Goal: Use online tool/utility: Utilize a website feature to perform a specific function

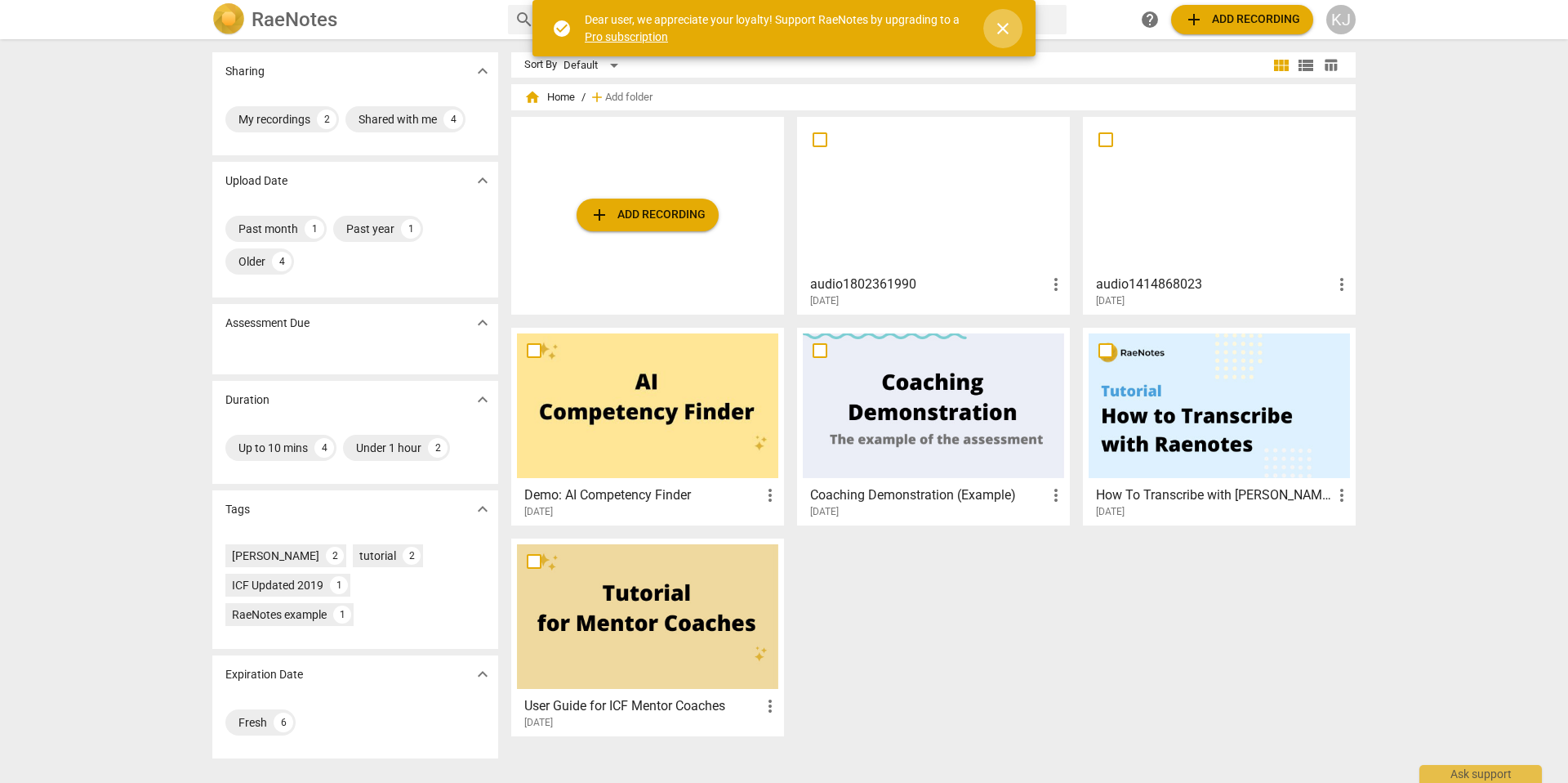
click at [1006, 26] on span "close" at bounding box center [1003, 29] width 20 height 20
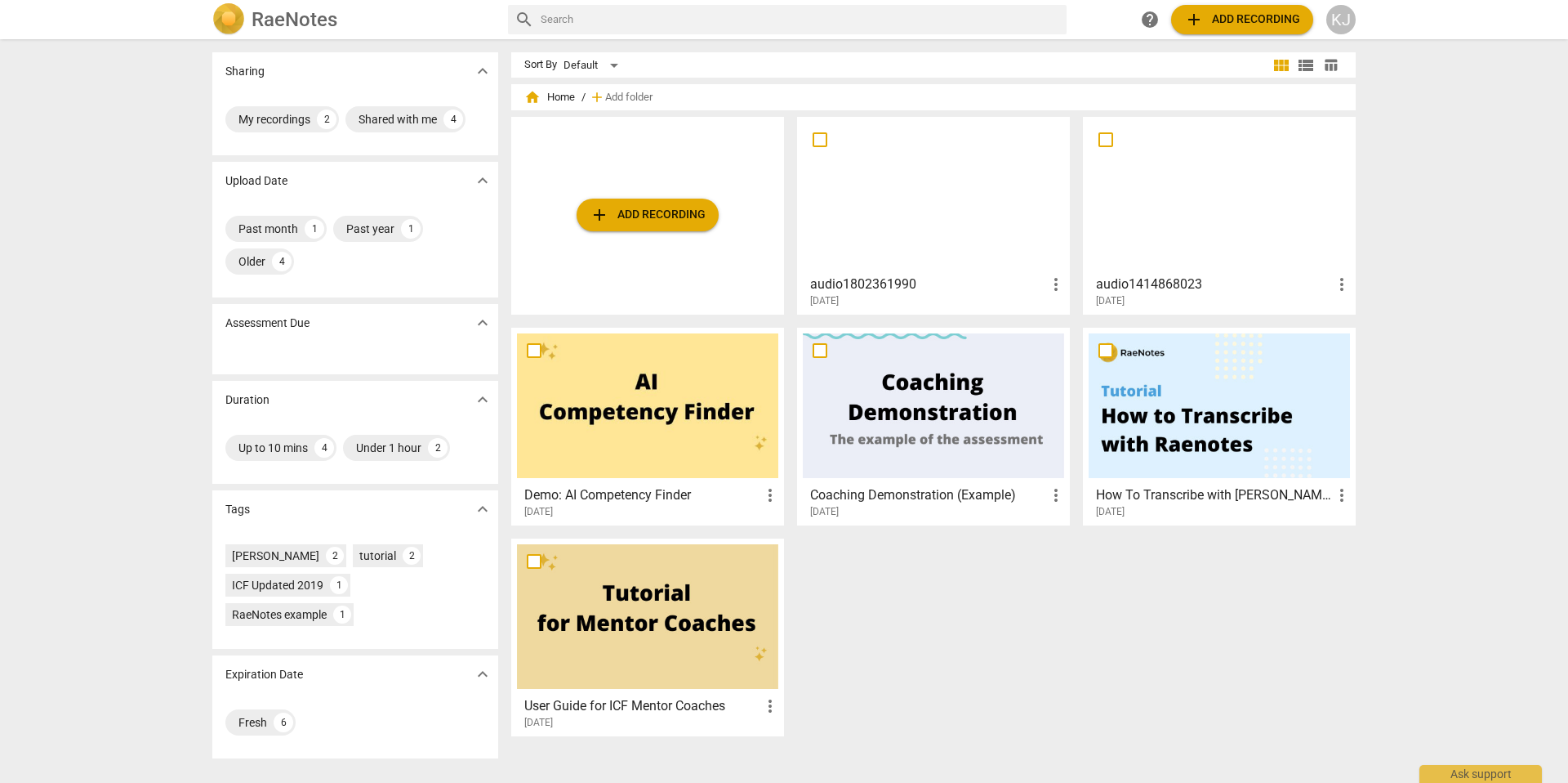
click at [690, 215] on span "add Add recording" at bounding box center [647, 215] width 116 height 20
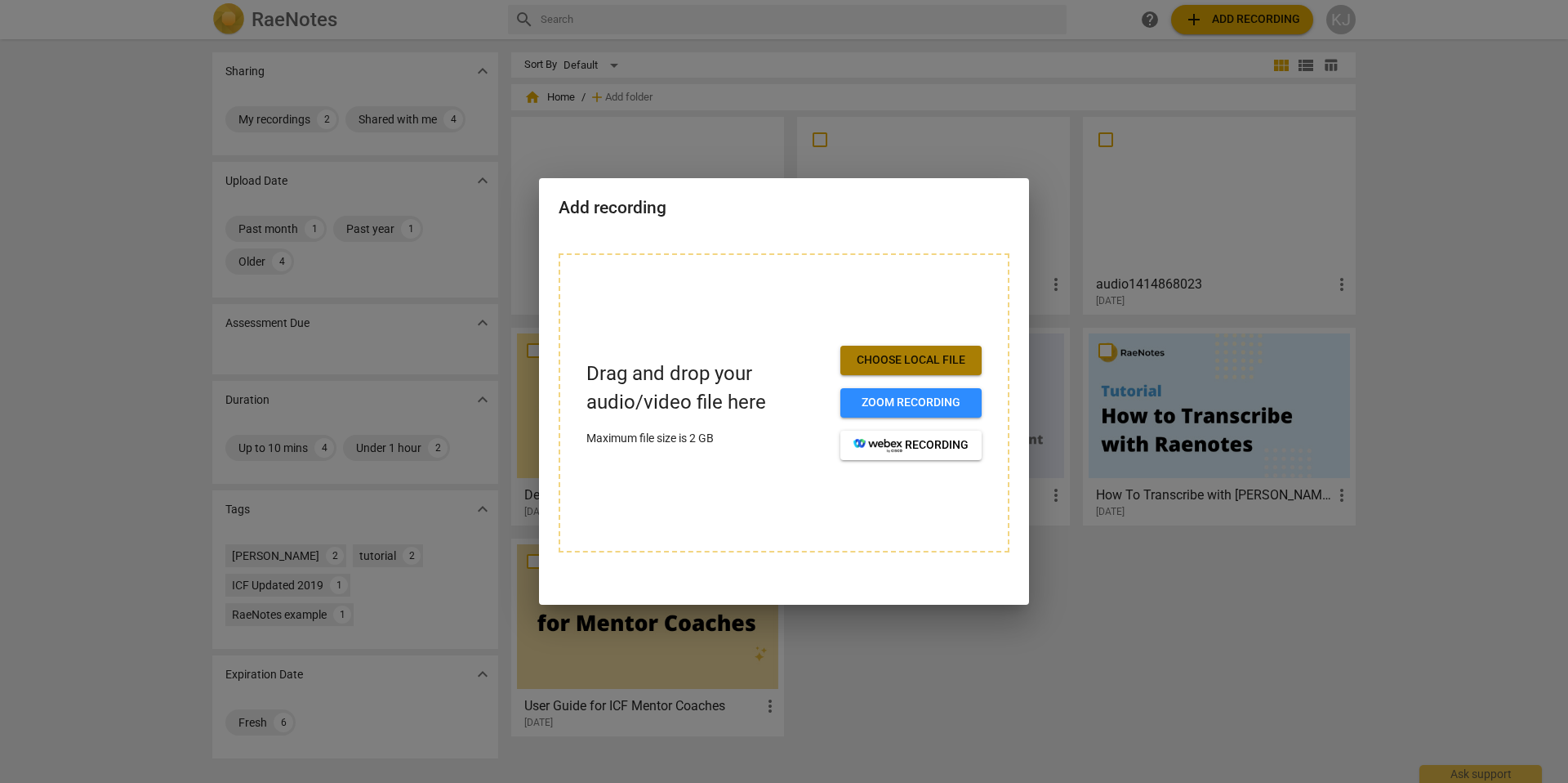
click at [937, 367] on span "Choose local file" at bounding box center [911, 360] width 115 height 16
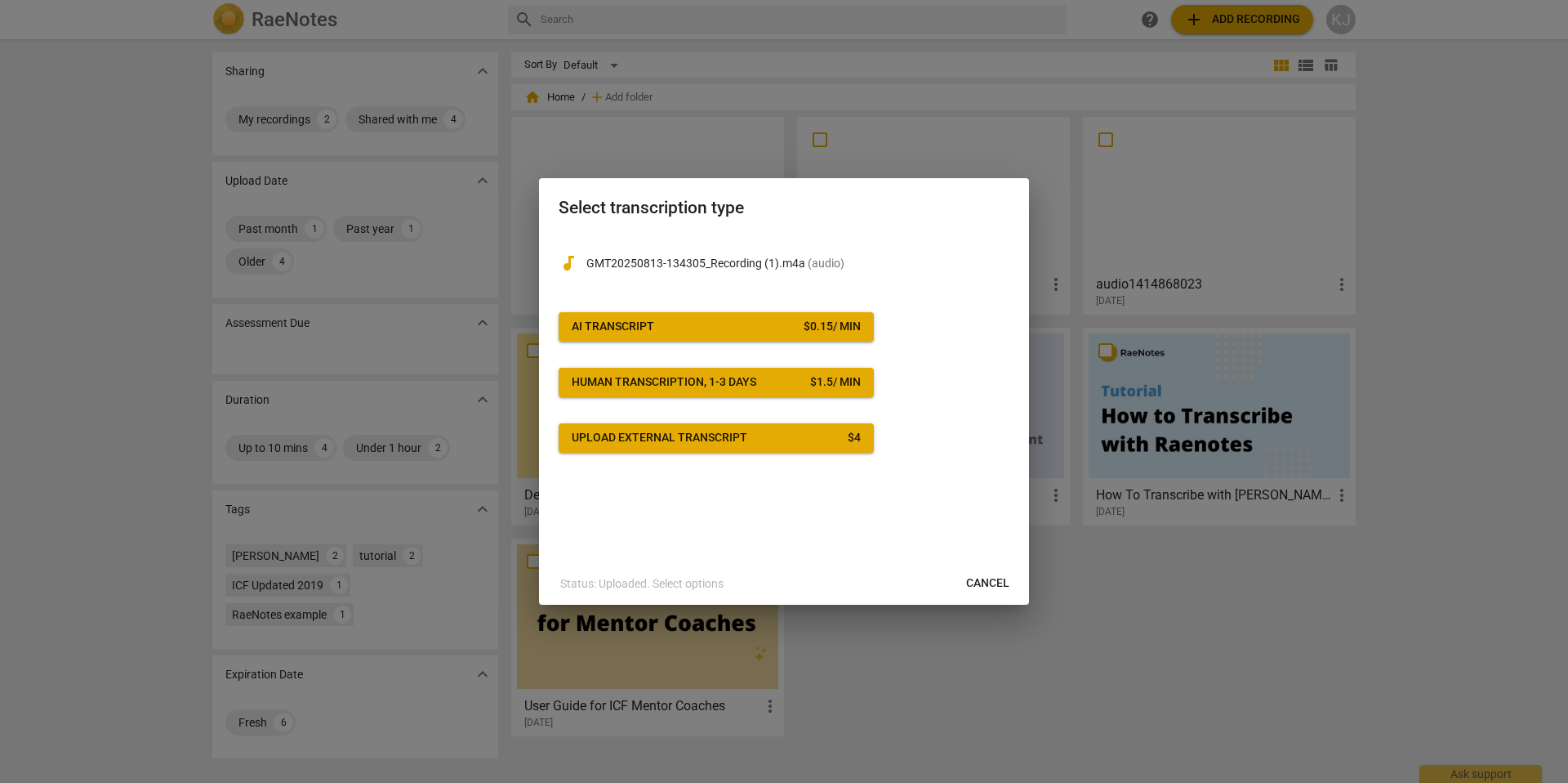
click at [712, 324] on span "AI Transcript $ 0.15 / min" at bounding box center [716, 327] width 289 height 16
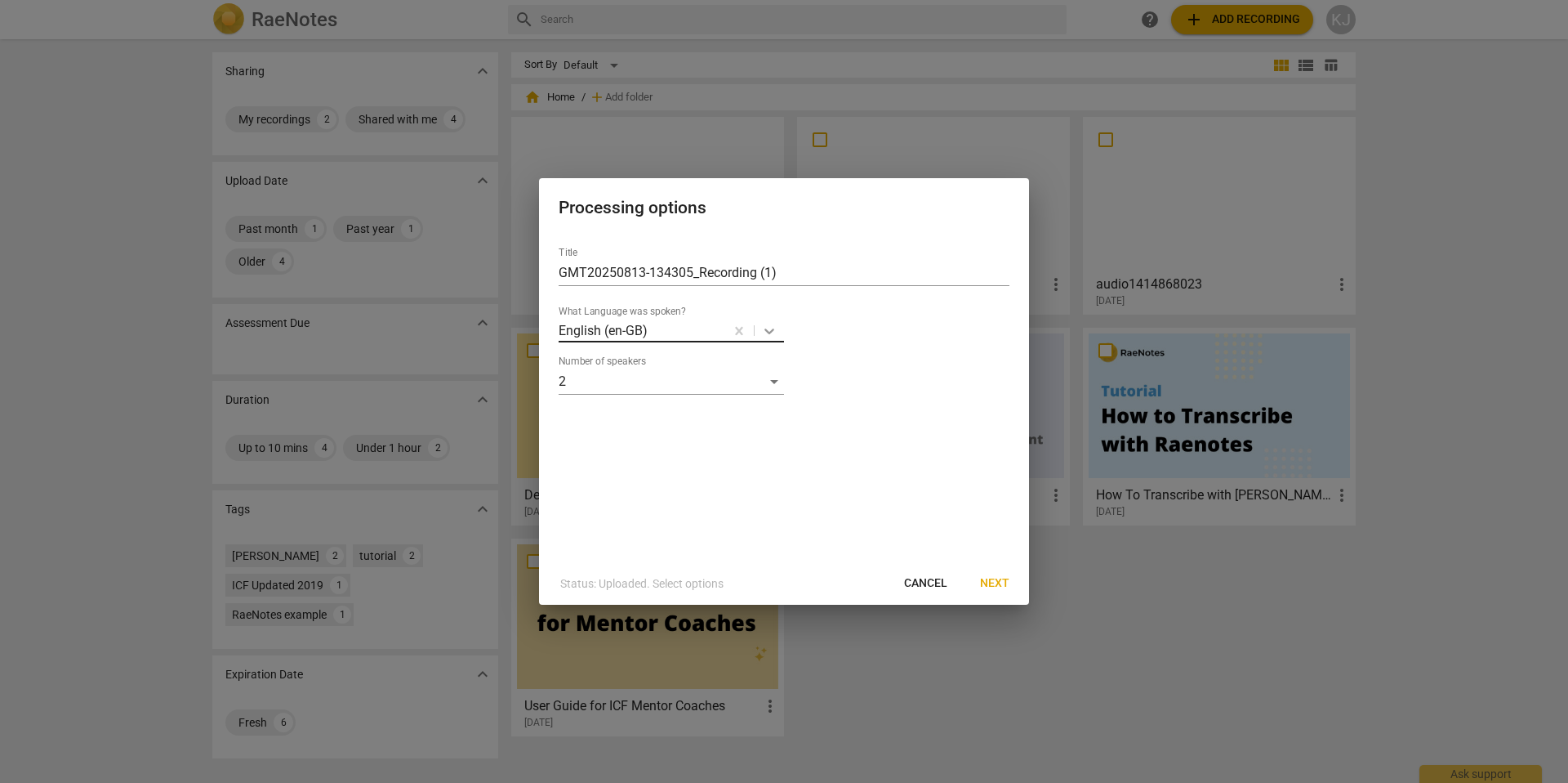
click at [774, 334] on icon at bounding box center [769, 331] width 16 height 16
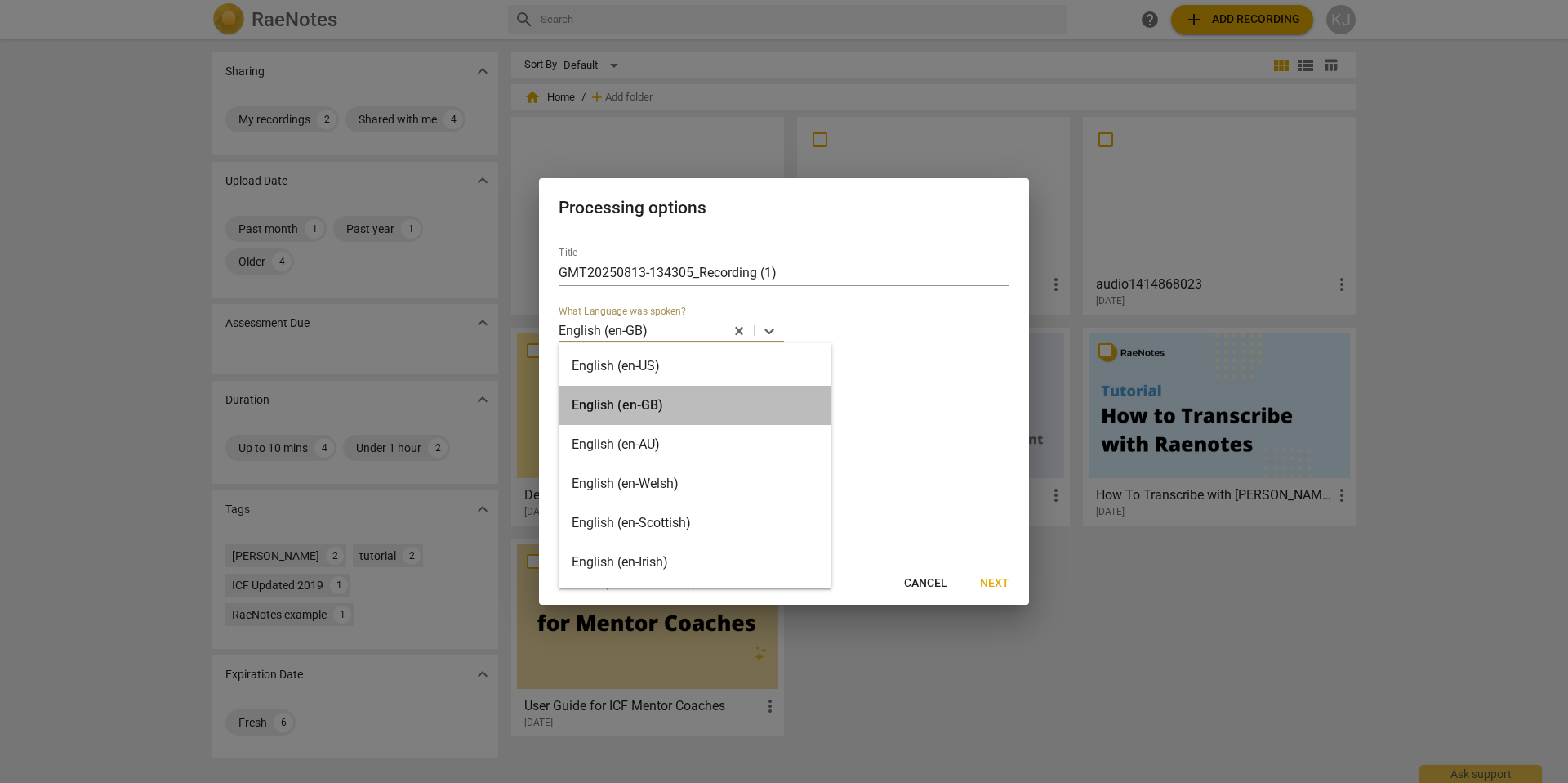
click at [728, 404] on div "English (en-GB)" at bounding box center [694, 405] width 272 height 39
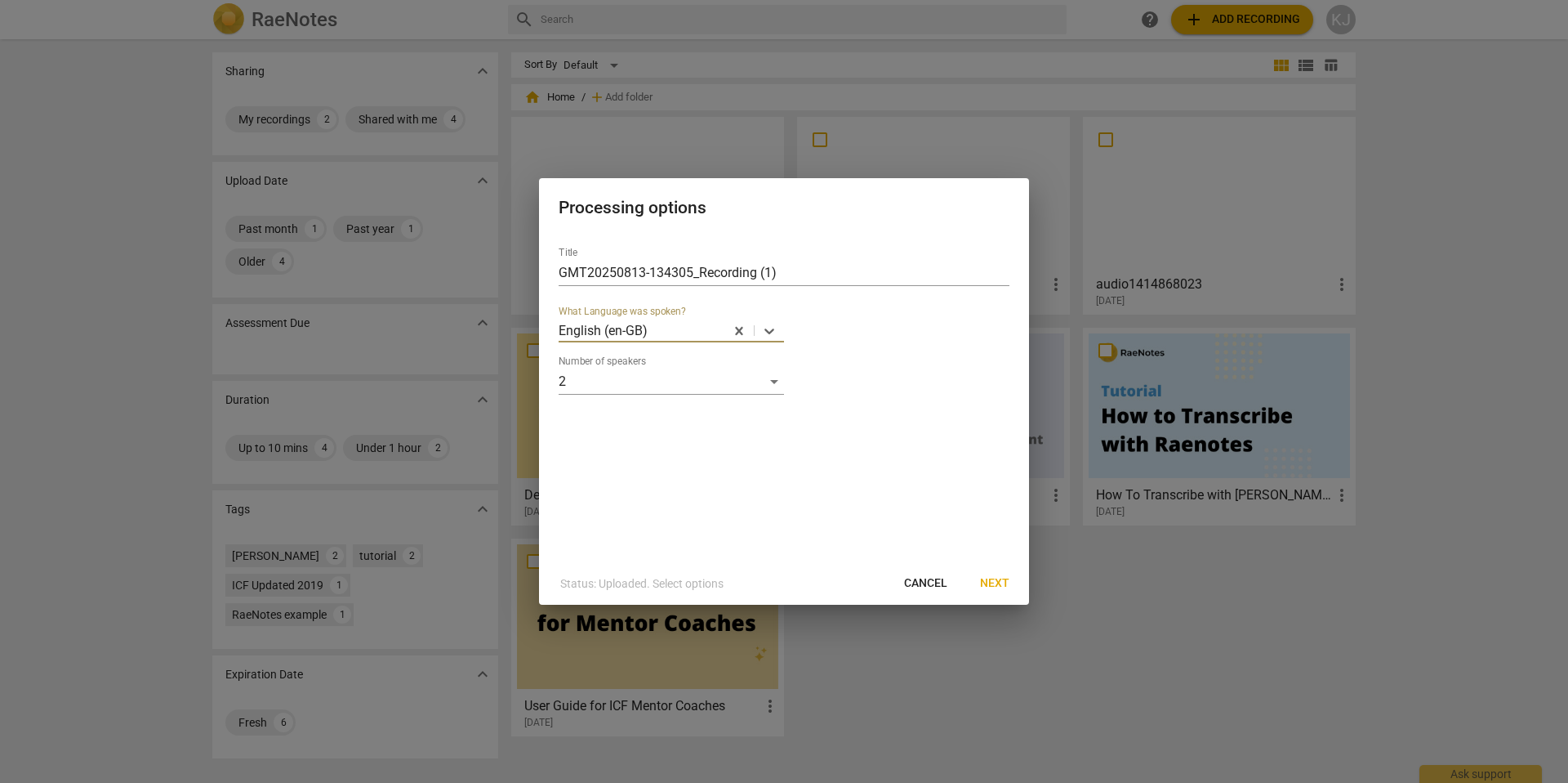
click at [998, 584] on span "Next" at bounding box center [995, 583] width 29 height 16
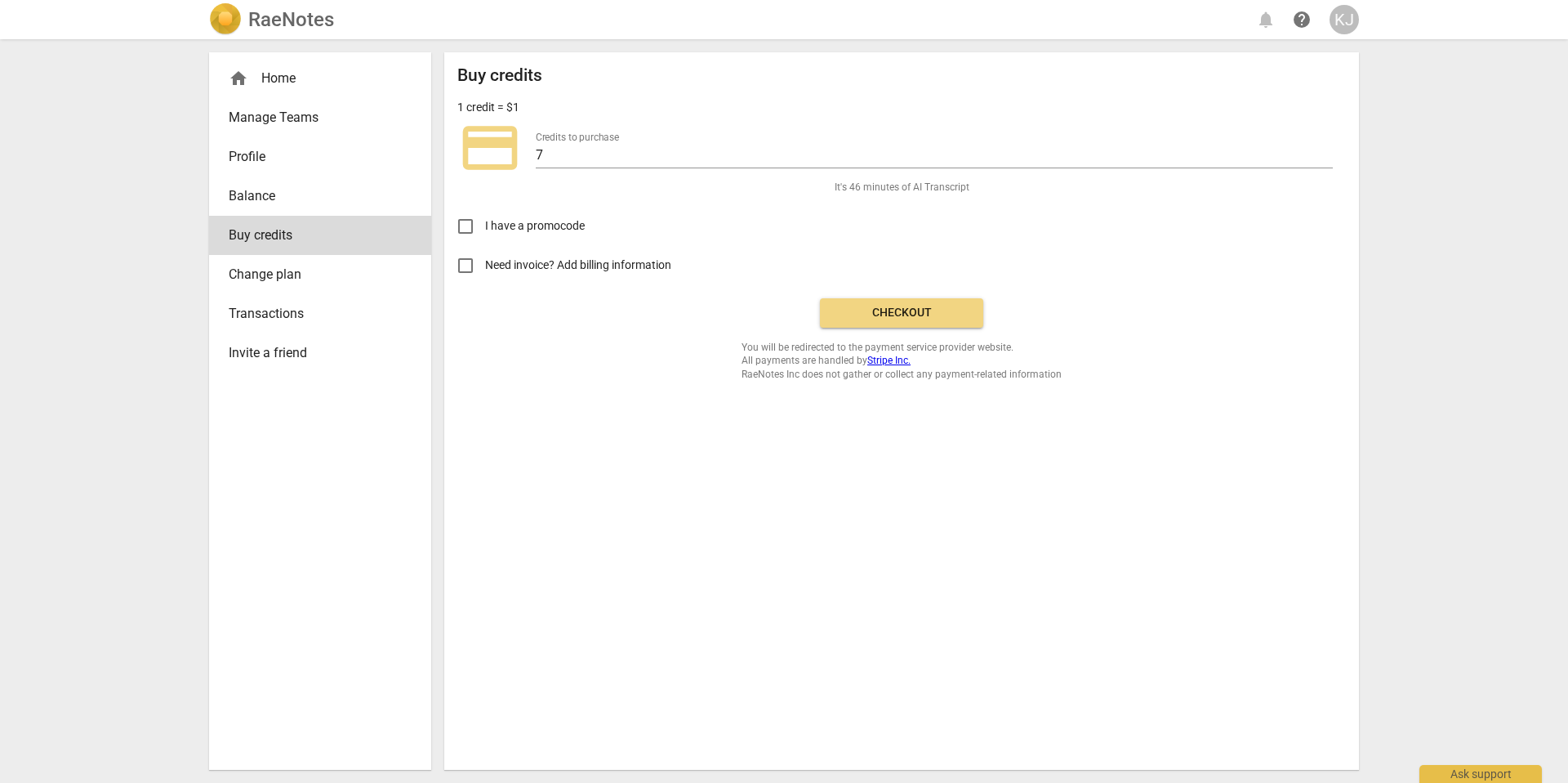
click at [892, 305] on span "Checkout" at bounding box center [901, 313] width 138 height 16
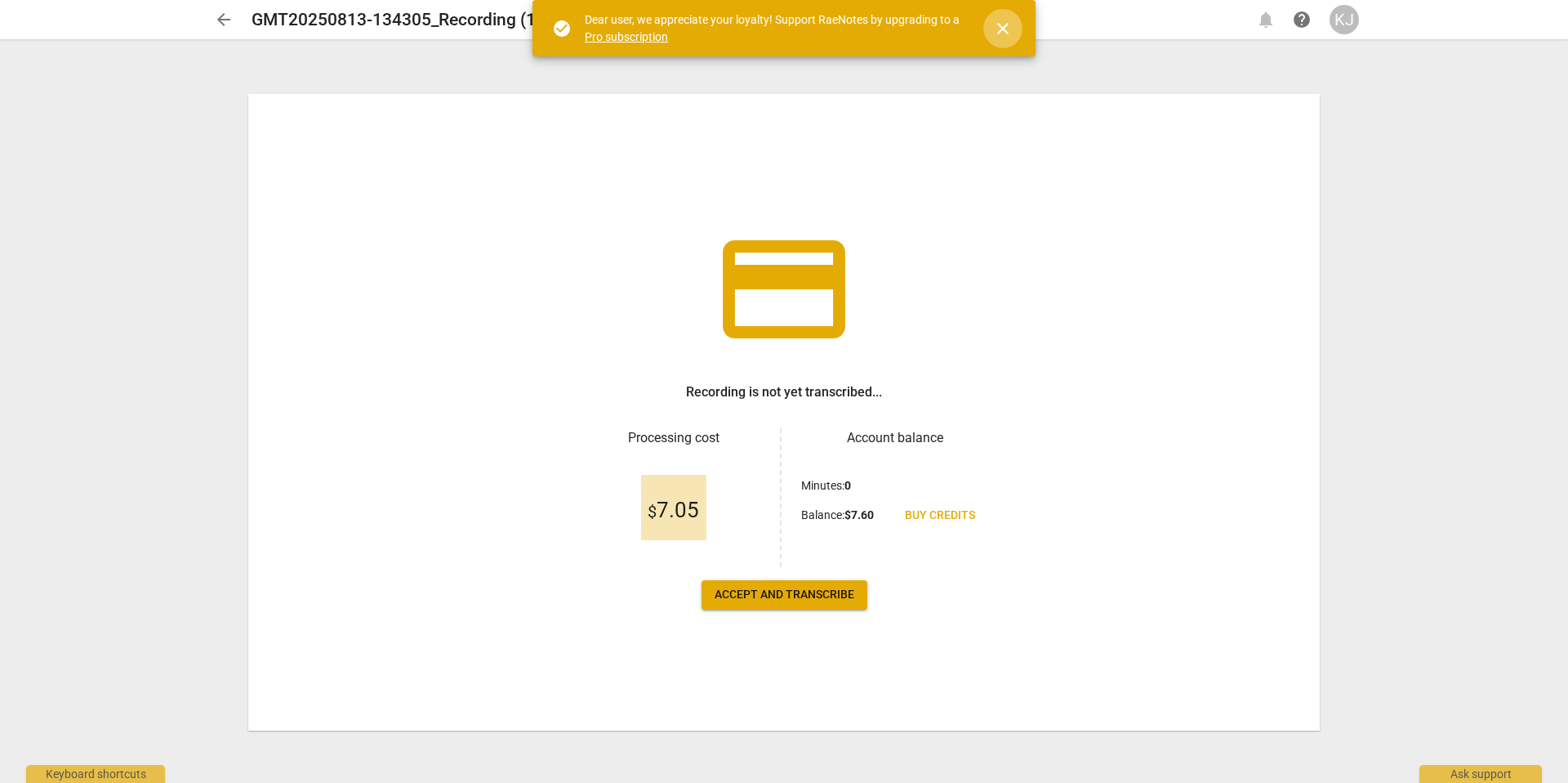
click at [1009, 34] on span "close" at bounding box center [1003, 29] width 20 height 20
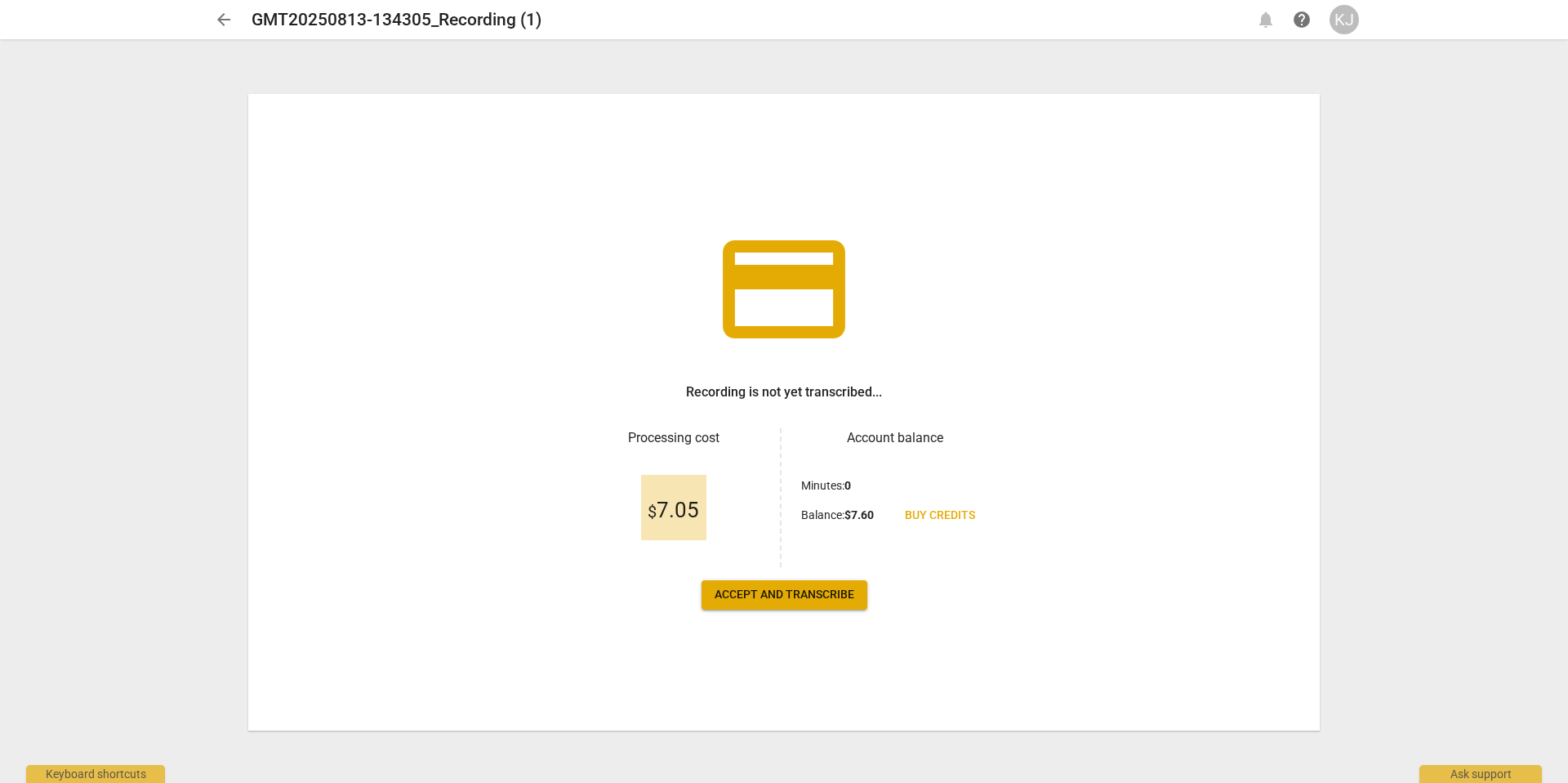
click at [805, 595] on span "Accept and transcribe" at bounding box center [784, 595] width 139 height 16
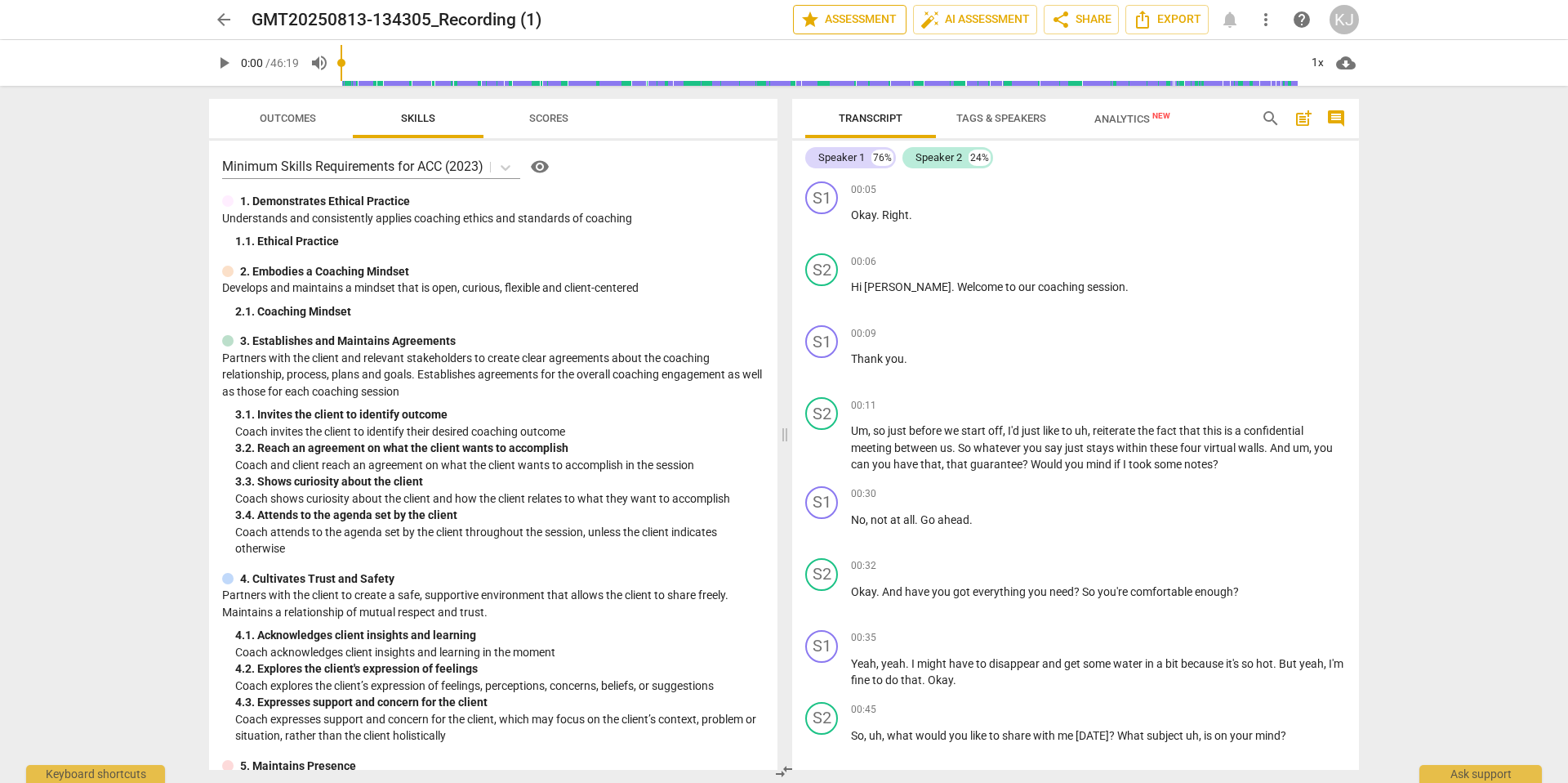
click at [827, 18] on span "star Assessment" at bounding box center [850, 20] width 98 height 20
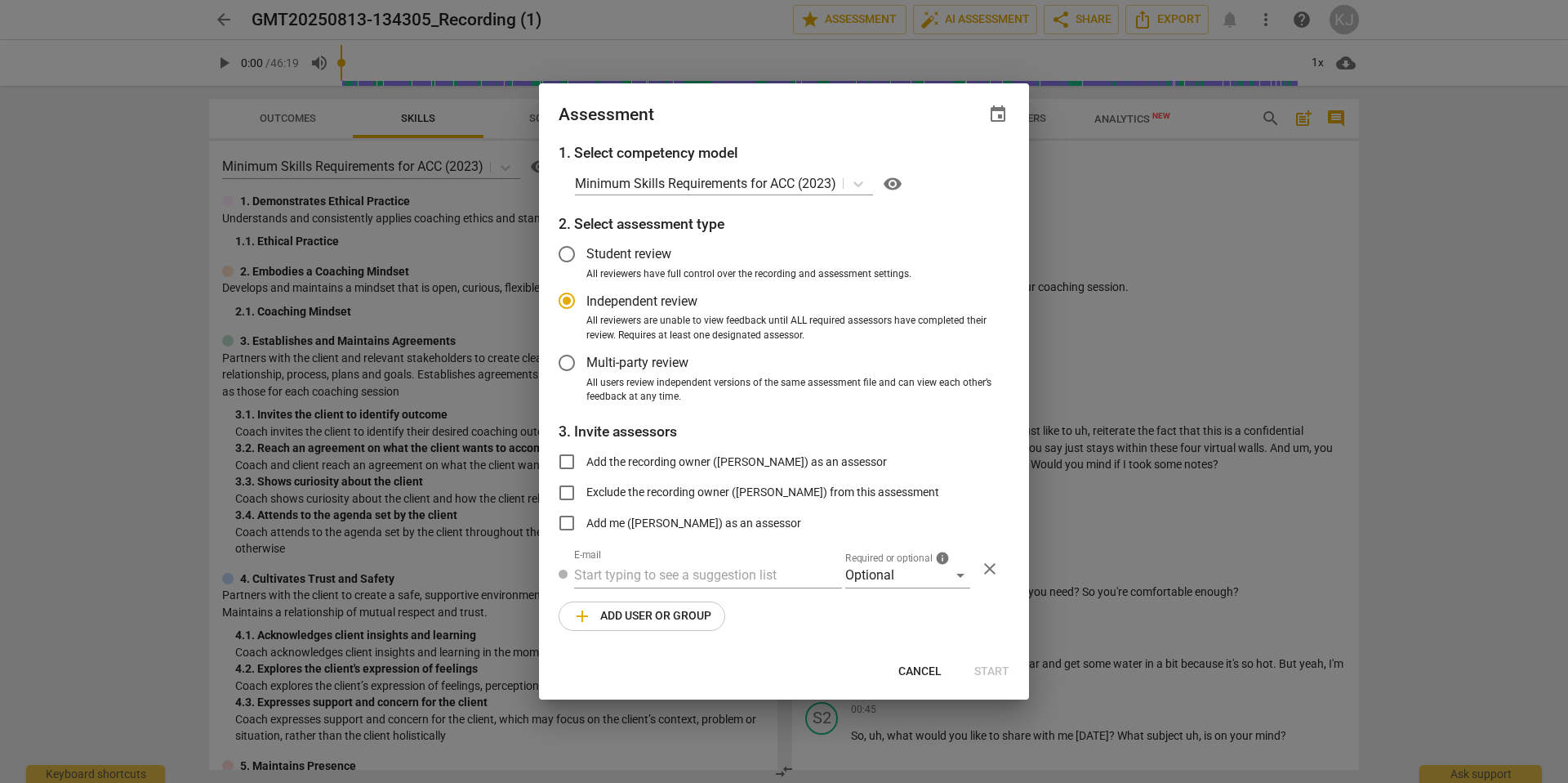
drag, startPoint x: 1246, startPoint y: 300, endPoint x: 1237, endPoint y: 296, distance: 9.8
click at [1246, 300] on div at bounding box center [784, 391] width 1568 height 783
radio input "false"
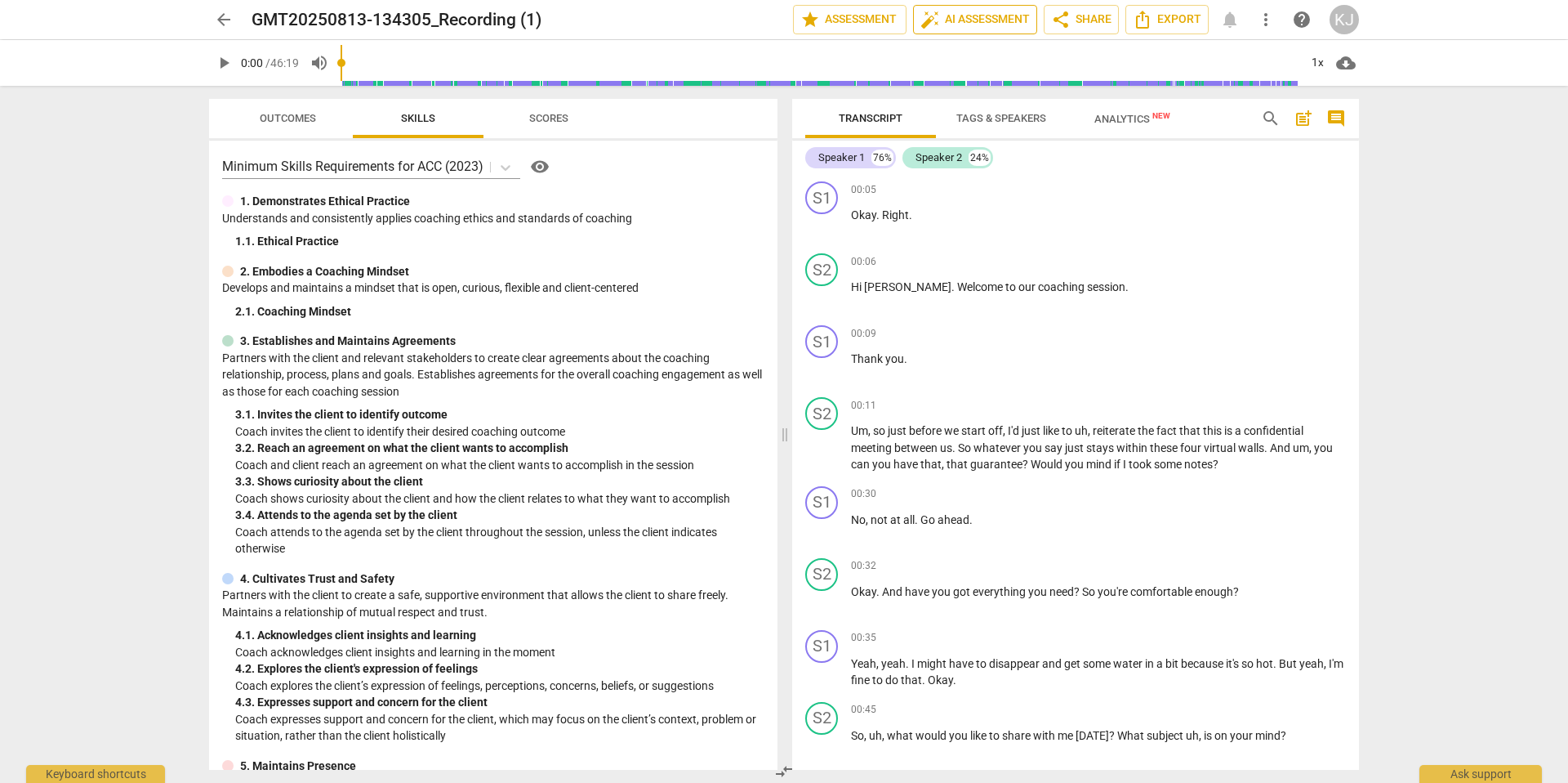
click at [975, 26] on span "auto_fix_high AI Assessment" at bounding box center [975, 20] width 109 height 20
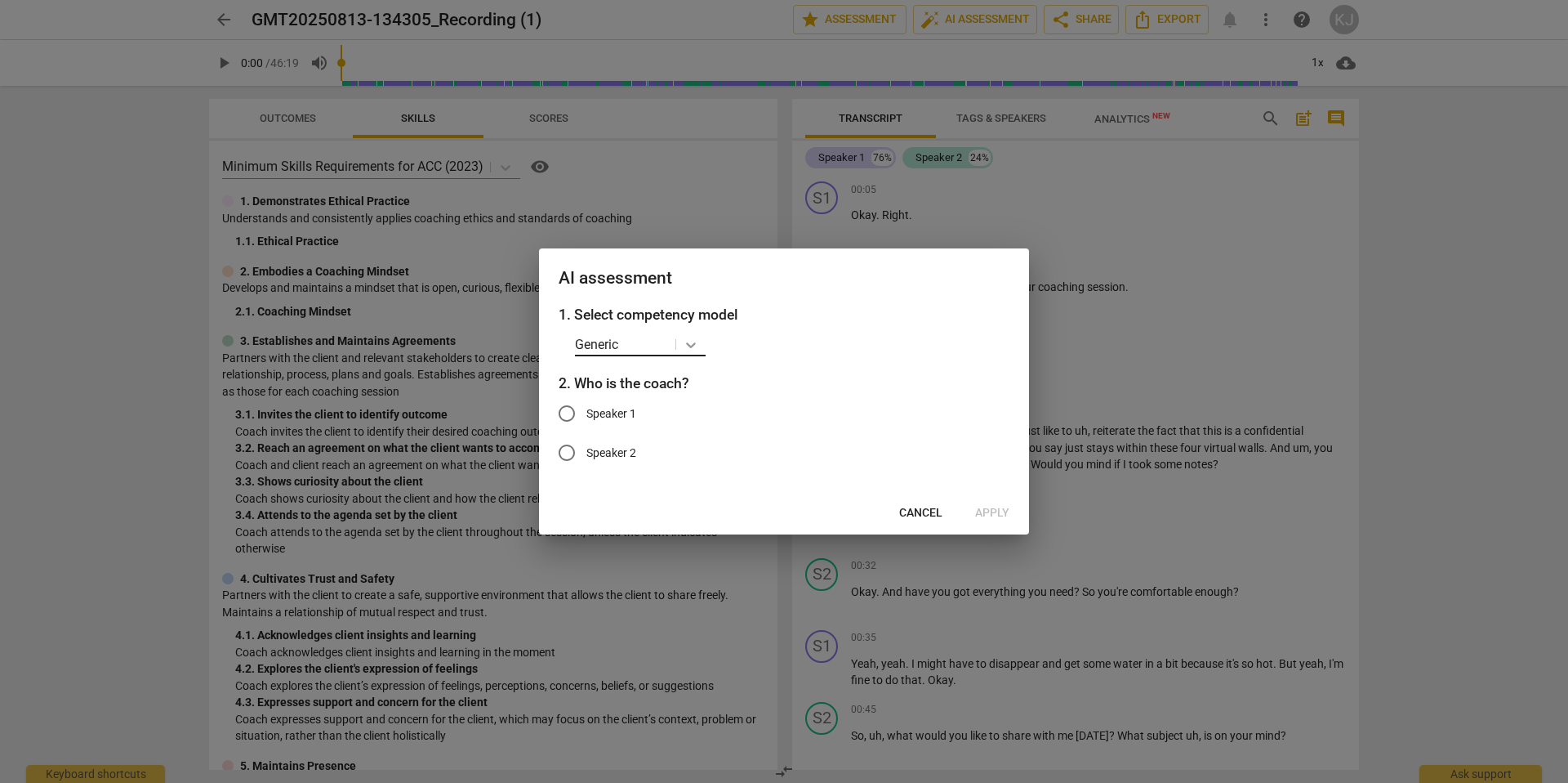
click at [691, 344] on icon at bounding box center [691, 345] width 16 height 16
click at [681, 421] on div "ICF Updated Core Competencies (2019)" at bounding box center [701, 418] width 252 height 39
click at [575, 454] on input "Speaker 2" at bounding box center [567, 454] width 39 height 39
radio input "true"
click at [993, 517] on span "Apply" at bounding box center [992, 515] width 35 height 16
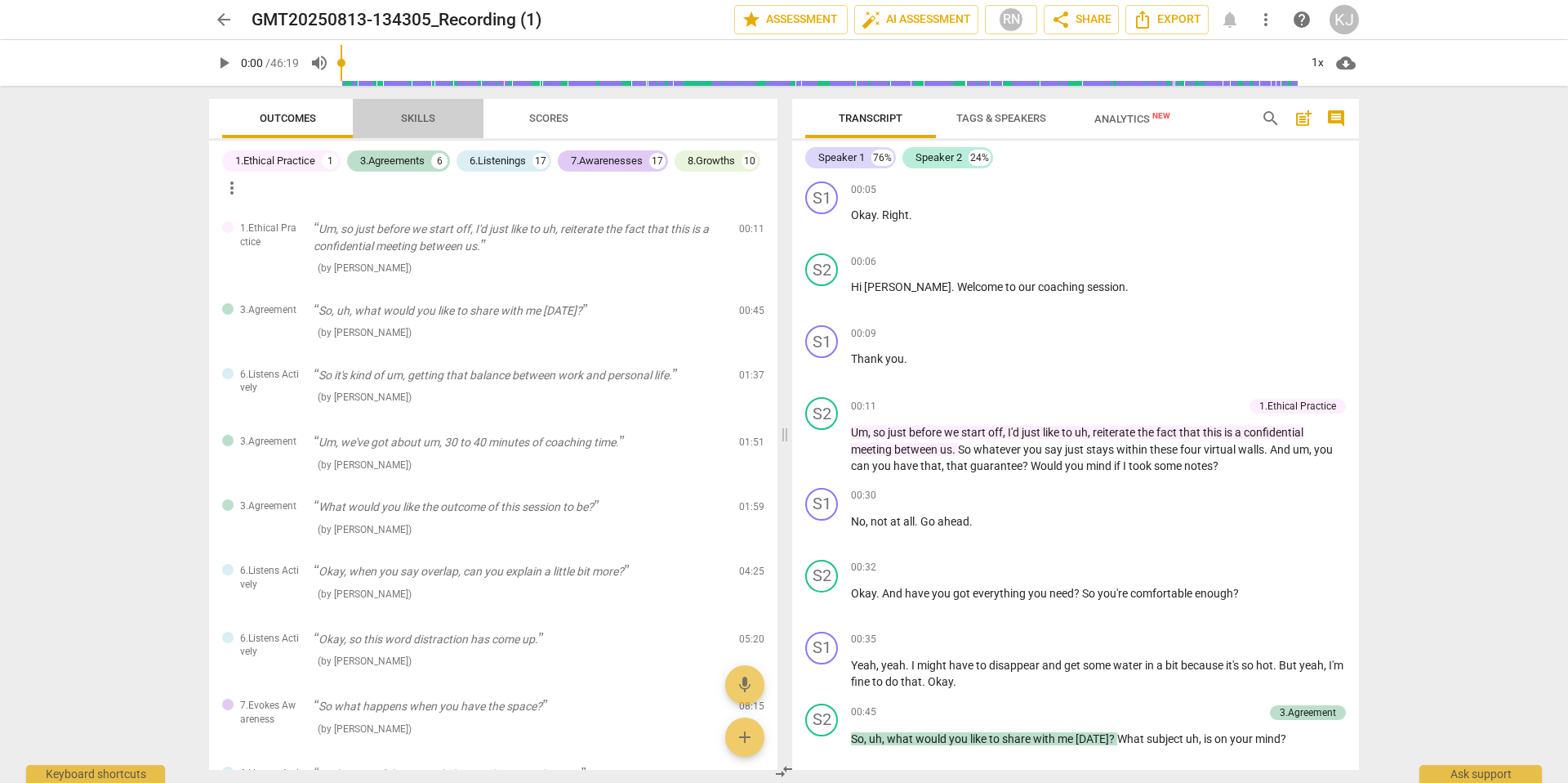
click at [426, 115] on span "Skills" at bounding box center [418, 118] width 35 height 12
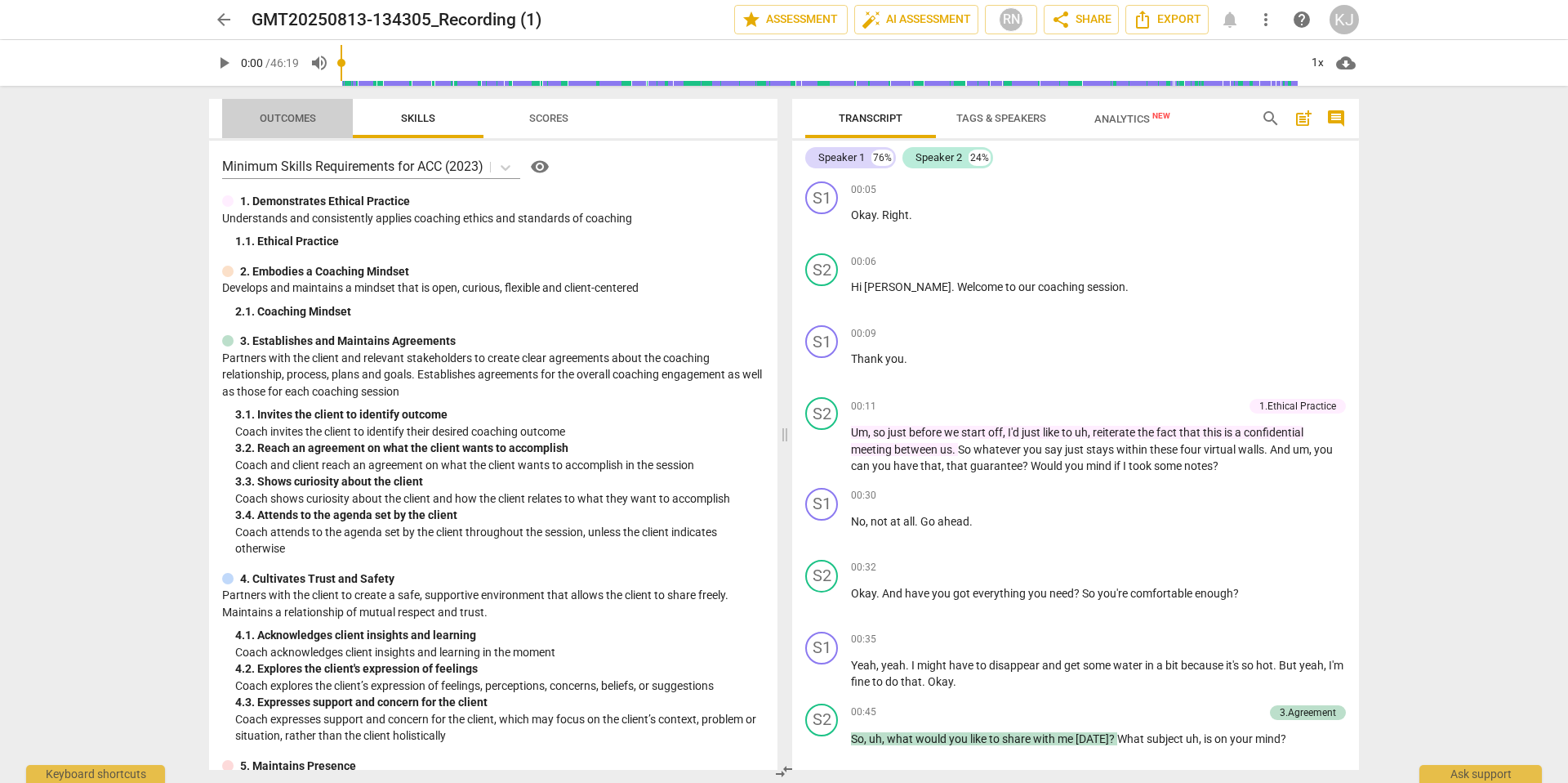
click at [272, 121] on span "Outcomes" at bounding box center [288, 118] width 56 height 12
